Goal: Task Accomplishment & Management: Complete application form

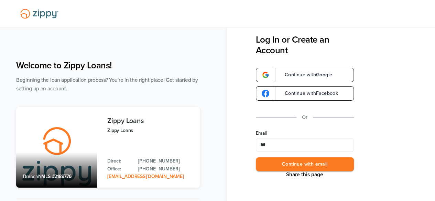
click at [256, 158] on button "Continue with email" at bounding box center [305, 165] width 98 height 14
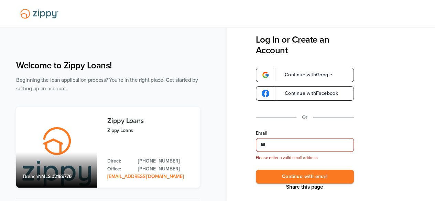
type input "**********"
click at [293, 171] on button "Continue with email" at bounding box center [305, 177] width 98 height 14
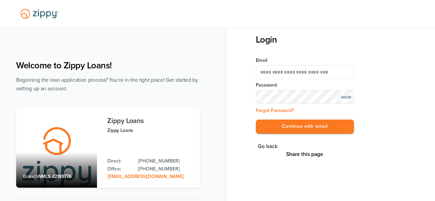
click at [256, 120] on button "Continue with email" at bounding box center [305, 127] width 98 height 14
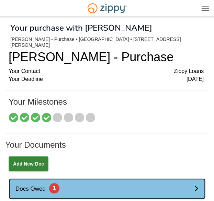
click at [191, 181] on link "Docs Owed 1" at bounding box center [107, 188] width 197 height 21
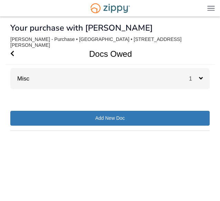
click at [197, 76] on span "1" at bounding box center [194, 79] width 10 height 6
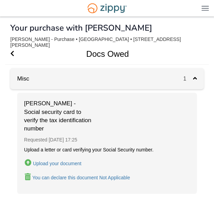
click at [49, 161] on div "Upload your document" at bounding box center [57, 164] width 49 height 6
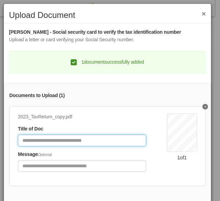
click at [87, 141] on input "Document Title" at bounding box center [82, 141] width 128 height 12
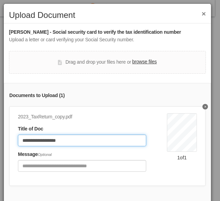
type input "**********"
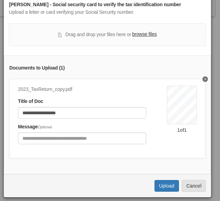
scroll to position [32, 0]
click at [164, 182] on button "Upload" at bounding box center [166, 186] width 24 height 12
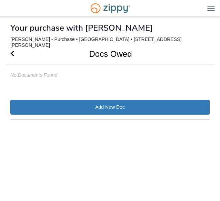
click at [14, 46] on h1 "Docs Owed" at bounding box center [105, 53] width 201 height 21
click at [10, 50] on icon "Go Back" at bounding box center [12, 53] width 4 height 6
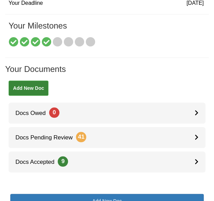
scroll to position [69, 0]
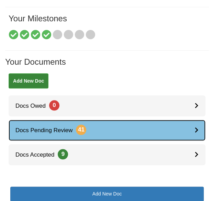
click at [139, 126] on link "Docs Pending Review 41" at bounding box center [107, 130] width 197 height 21
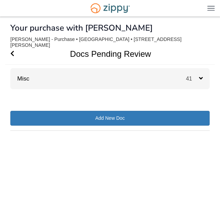
click at [200, 75] on icon at bounding box center [201, 78] width 4 height 6
